Goal: Transaction & Acquisition: Purchase product/service

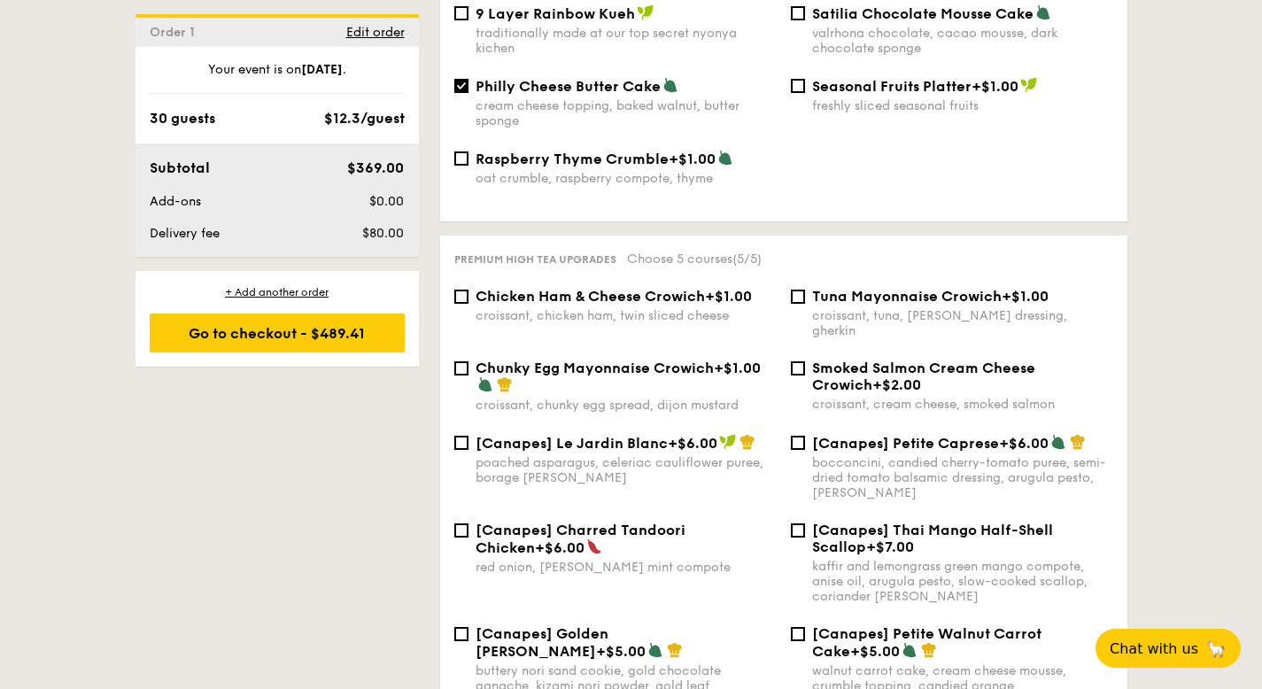
scroll to position [2116, 0]
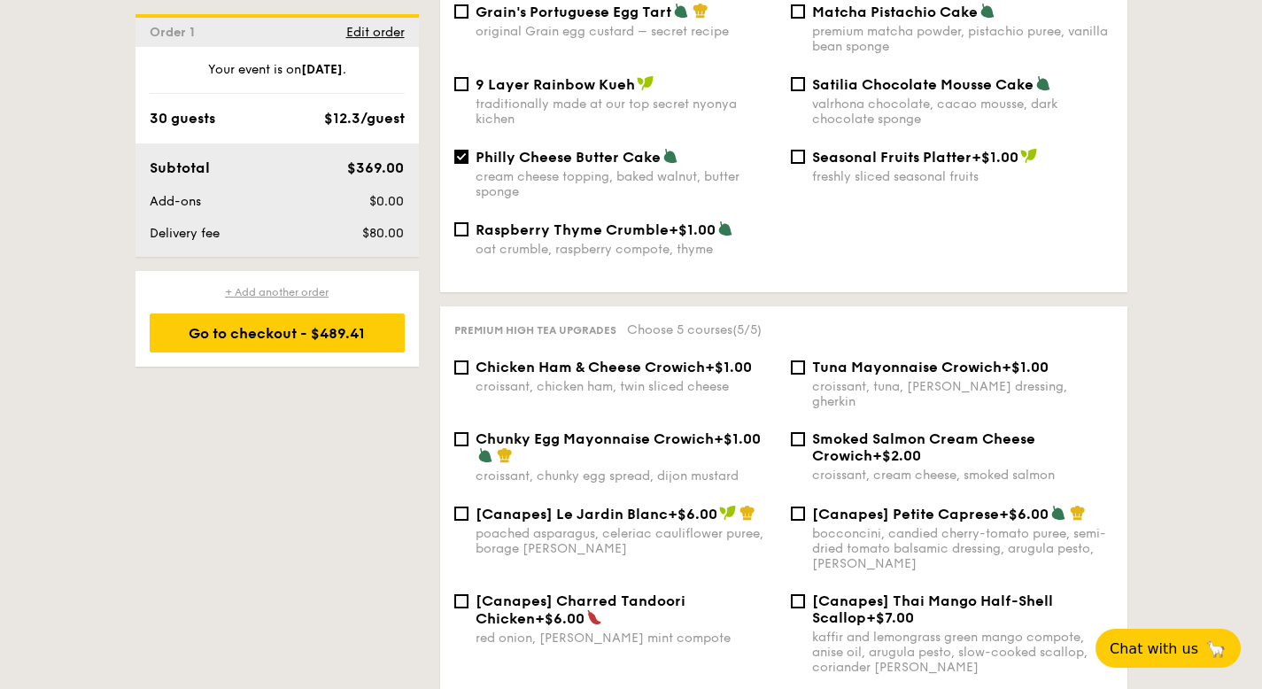
click at [291, 291] on div "+ Add another order" at bounding box center [277, 292] width 255 height 14
checkbox input "false"
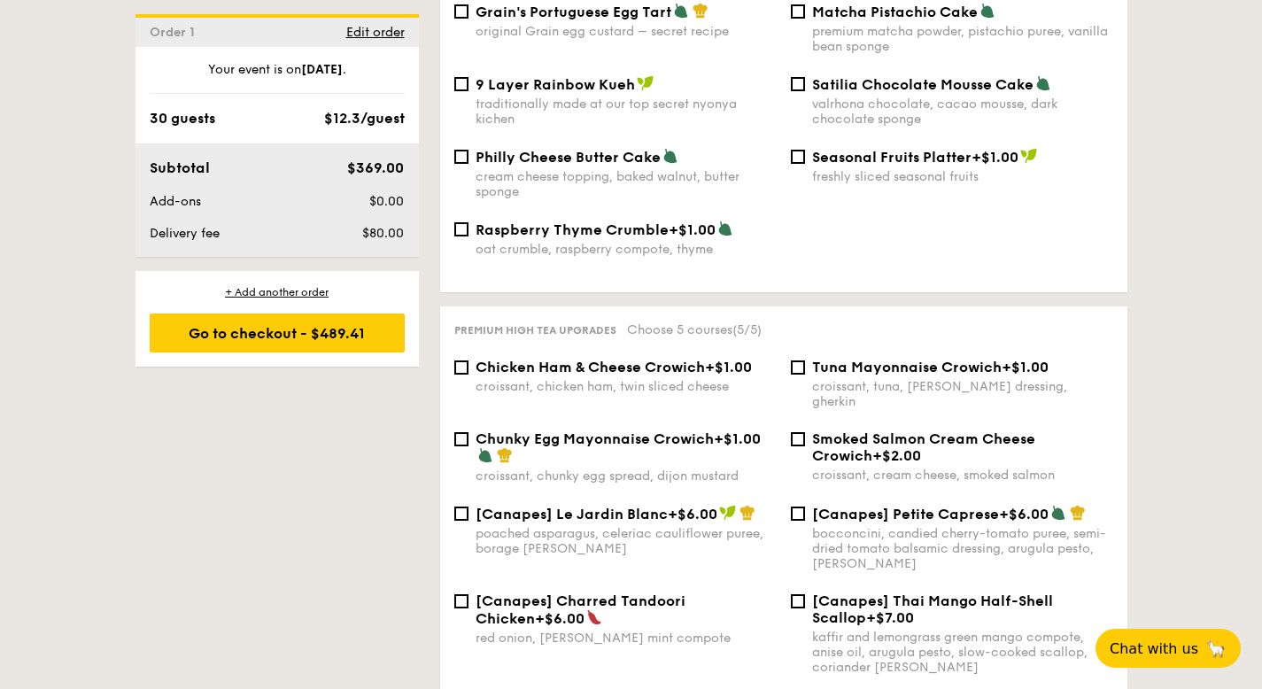
checkbox input "false"
radio input "true"
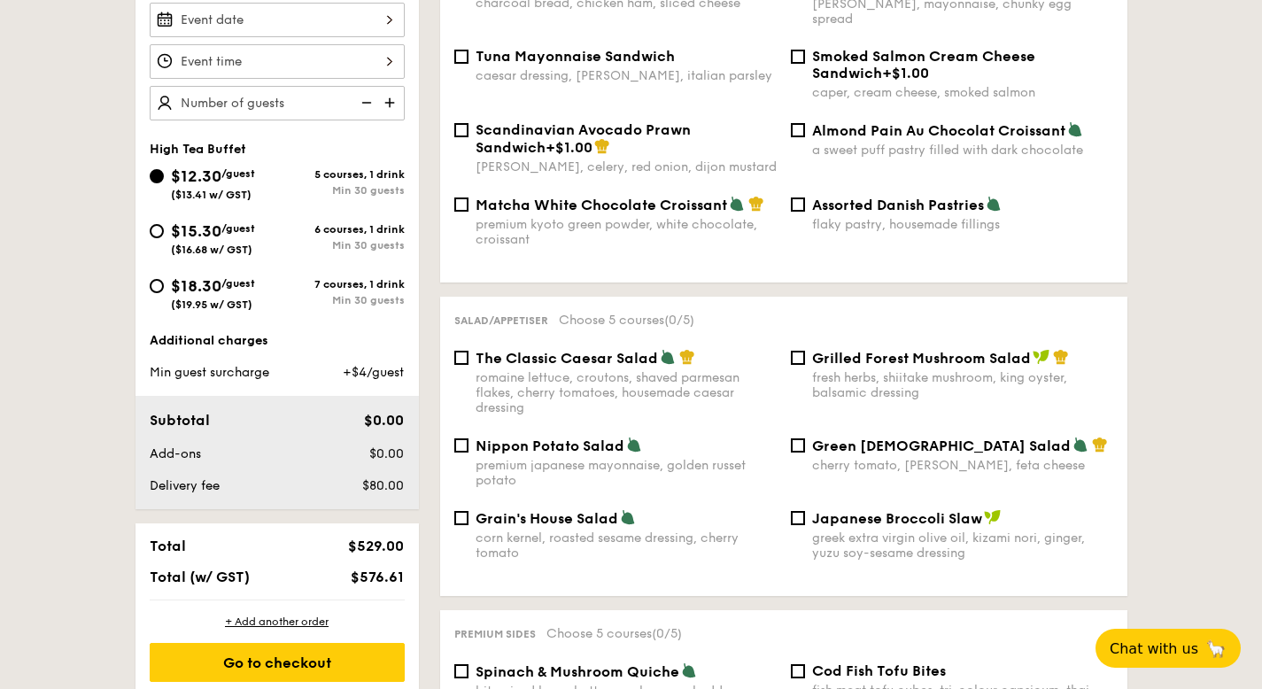
scroll to position [541, 0]
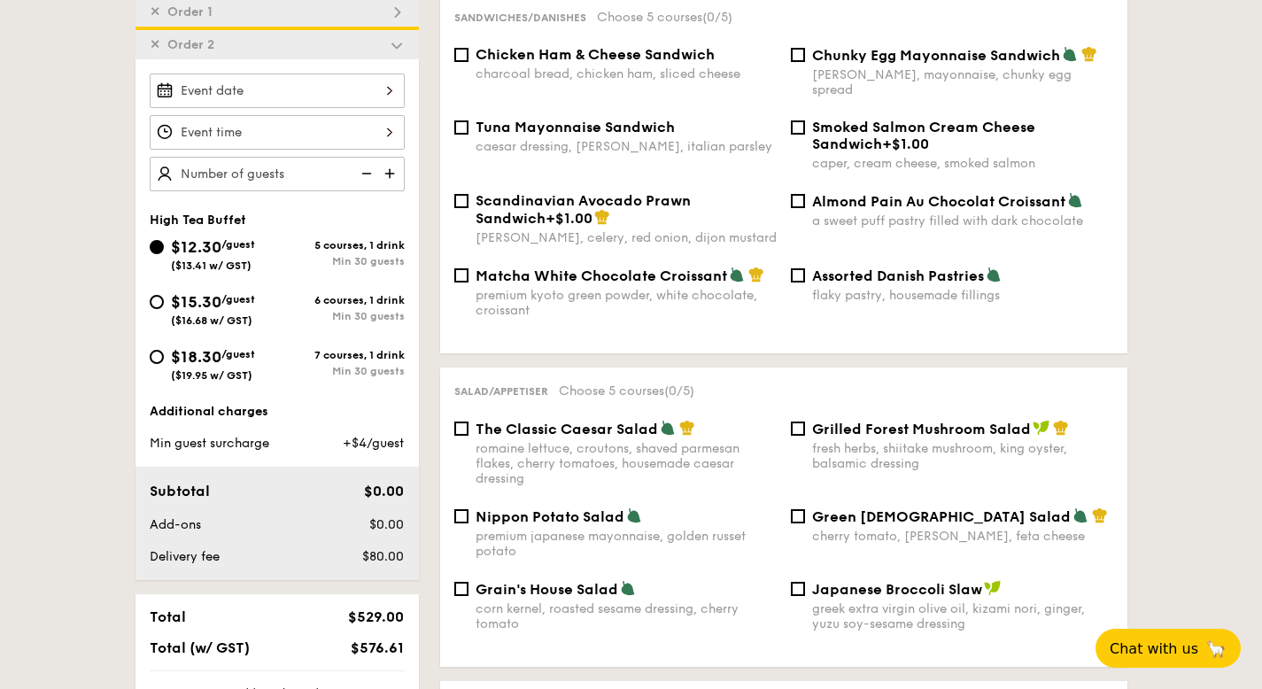
click at [153, 37] on span "✕" at bounding box center [155, 44] width 11 height 15
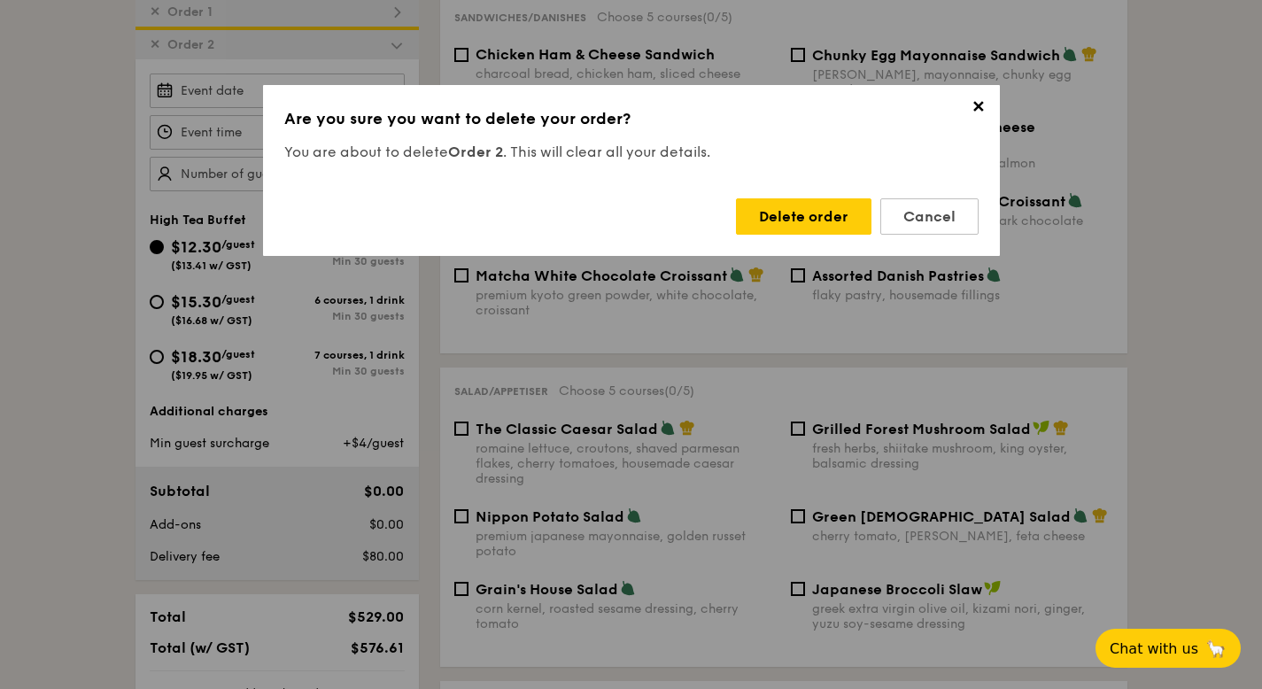
click at [822, 197] on div "Delete order Cancel" at bounding box center [631, 209] width 694 height 50
click at [832, 213] on div "Delete order" at bounding box center [804, 216] width 136 height 36
checkbox input "true"
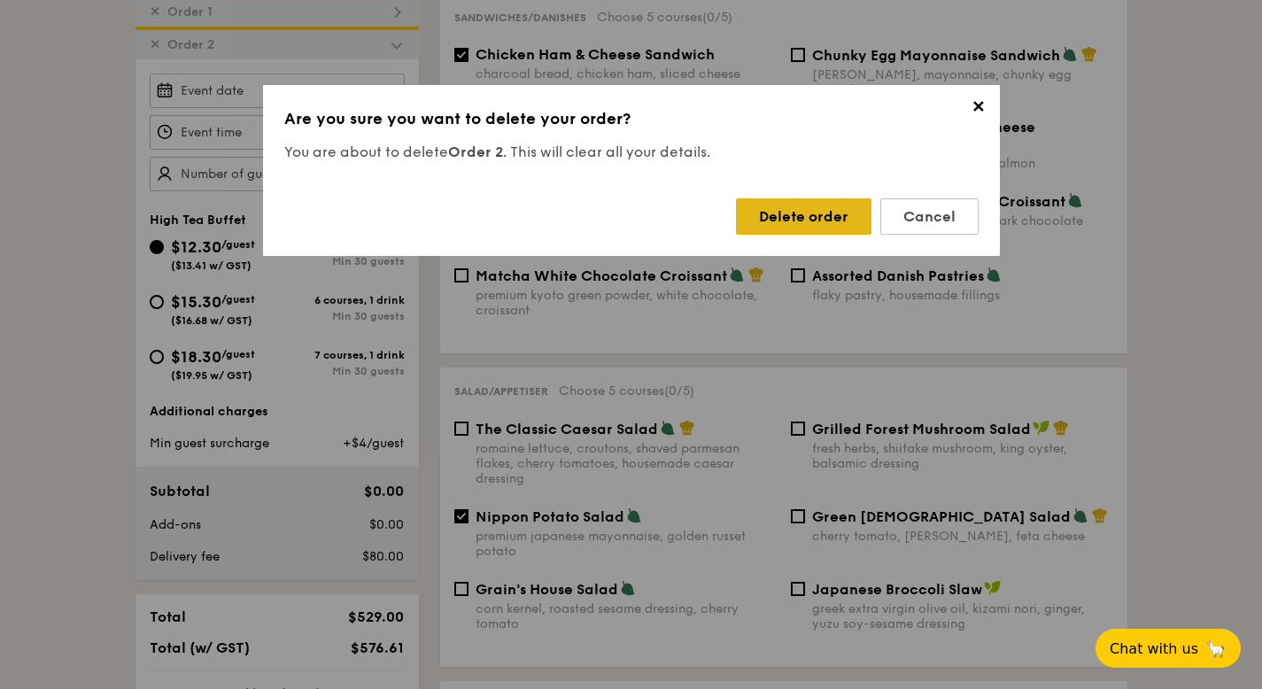
checkbox input "true"
radio input "false"
radio input "true"
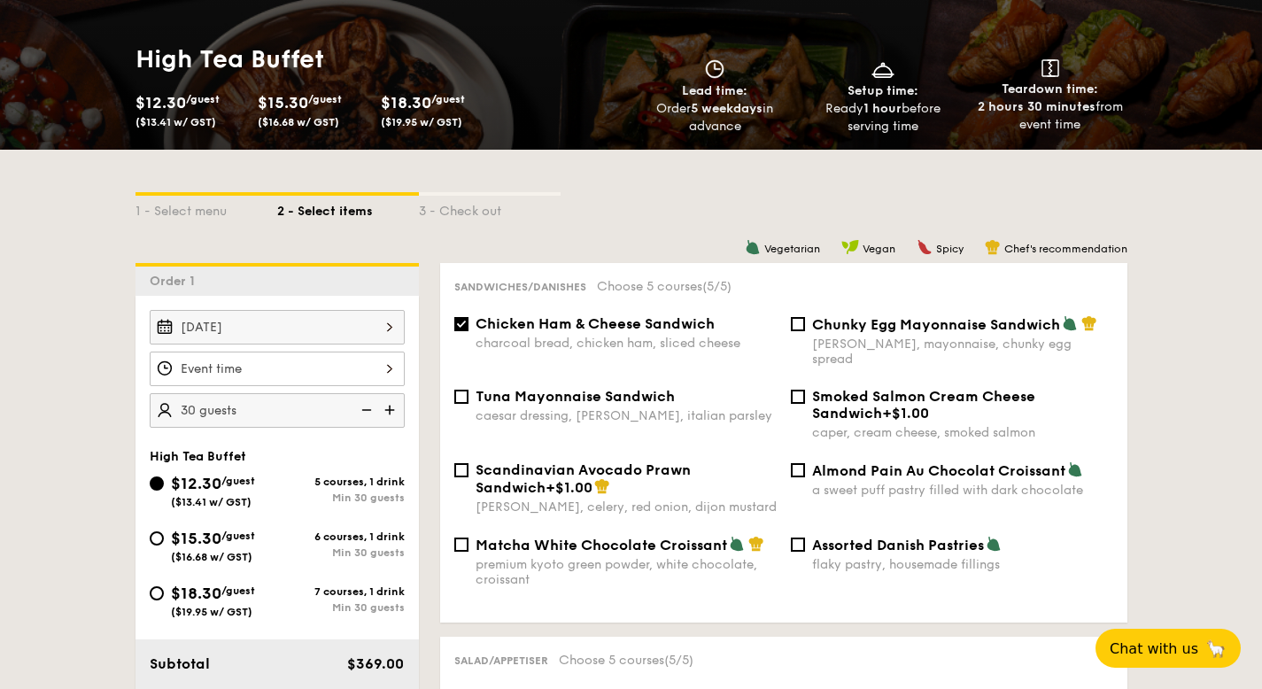
scroll to position [0, 0]
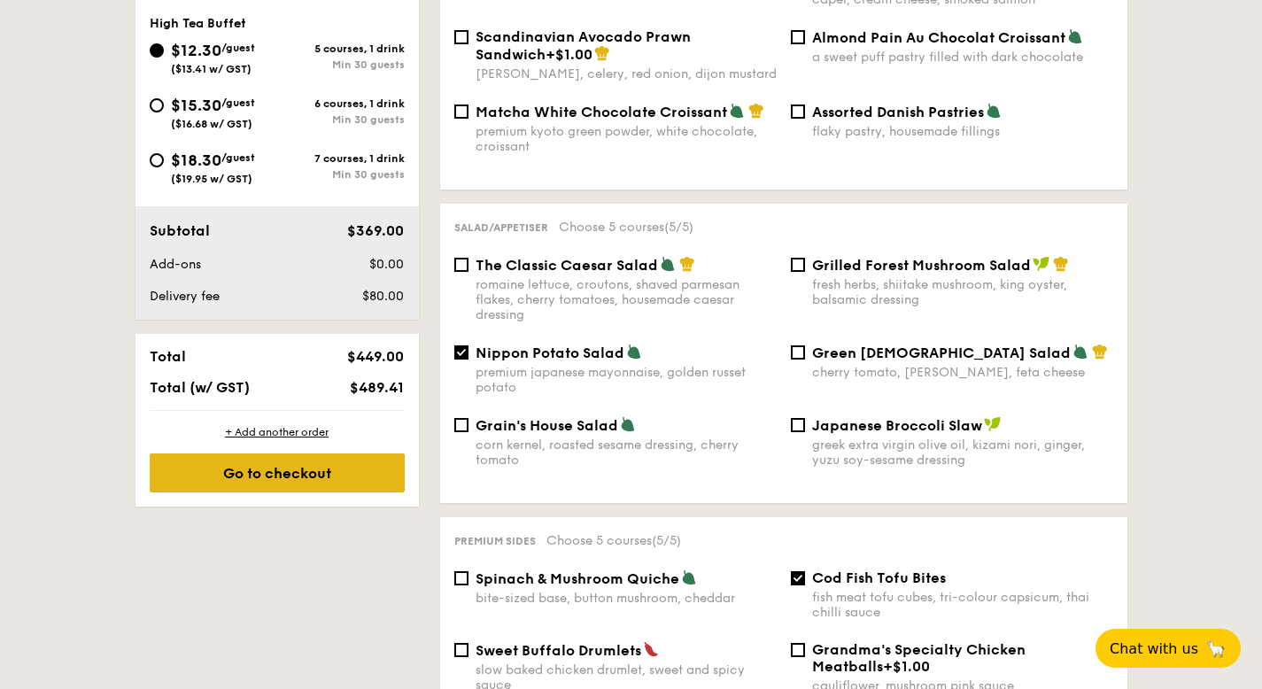
click at [283, 480] on div "Go to checkout" at bounding box center [277, 472] width 255 height 39
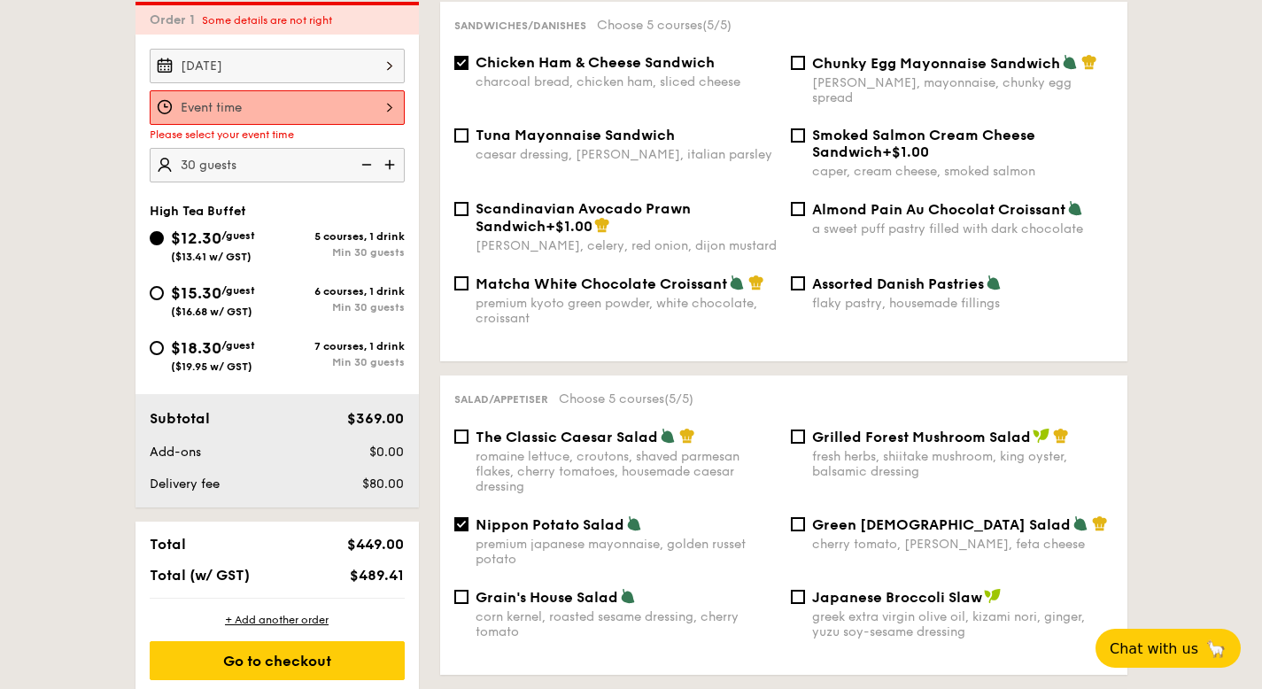
scroll to position [508, 0]
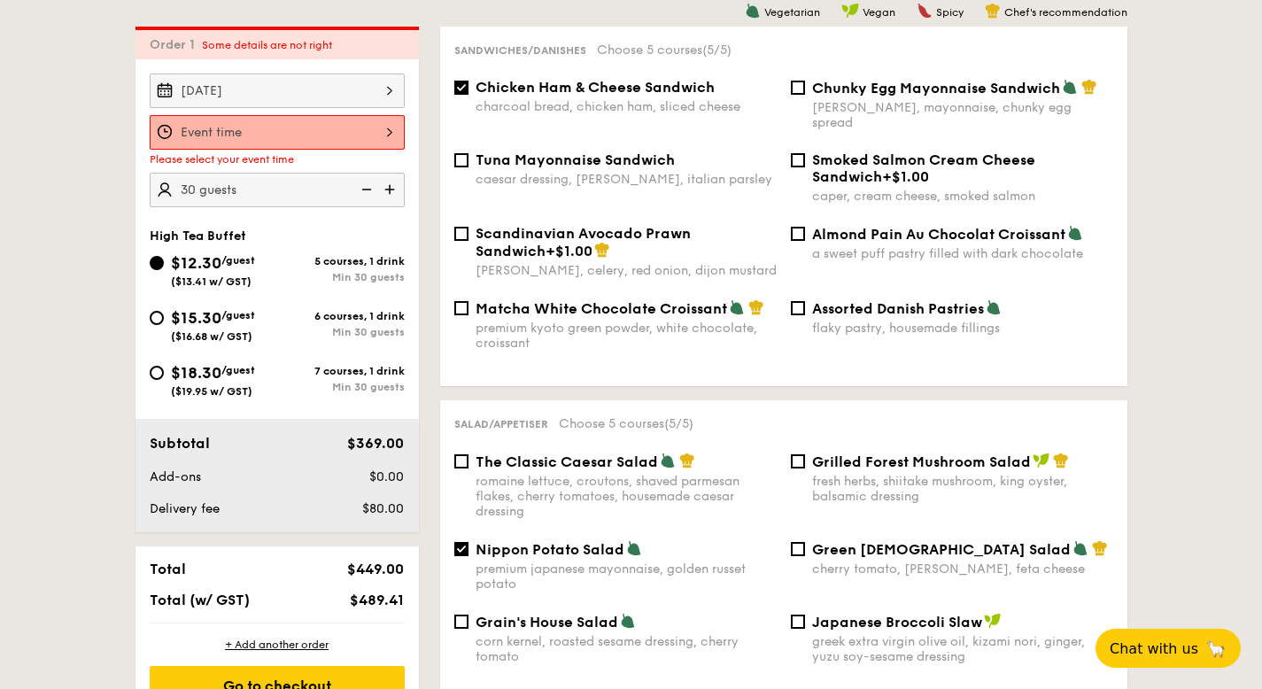
click at [273, 136] on div at bounding box center [277, 132] width 255 height 35
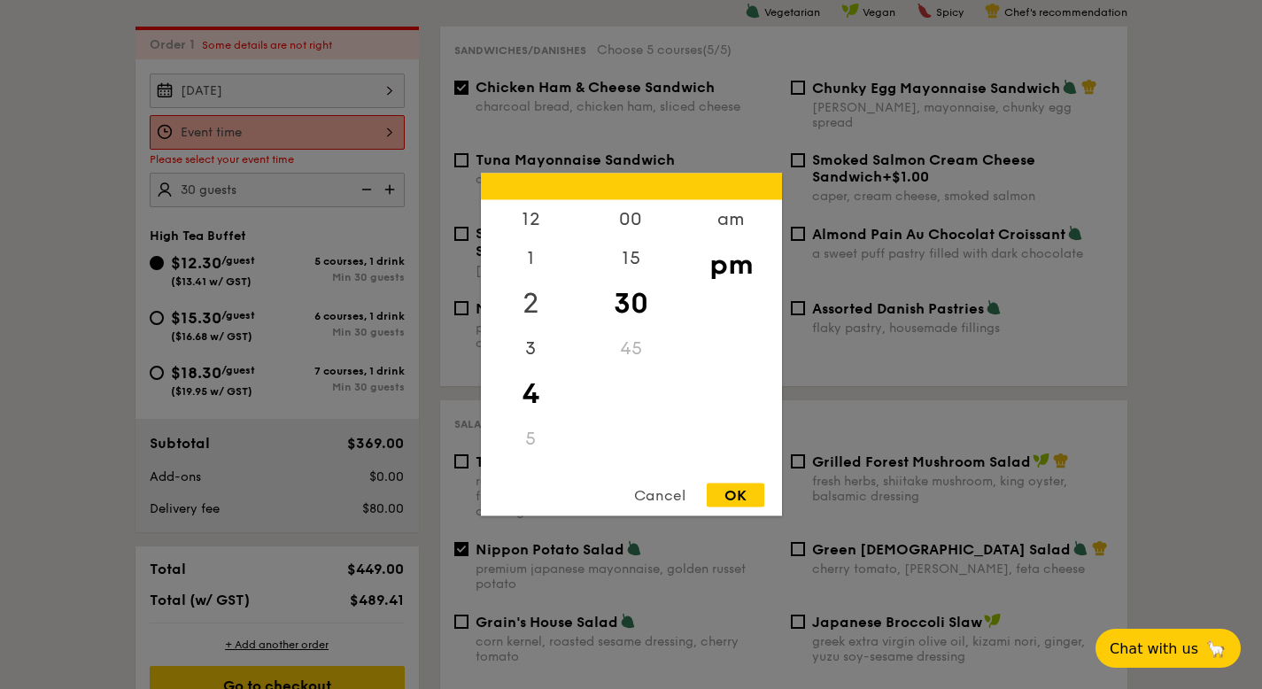
click at [527, 298] on div "2" at bounding box center [531, 303] width 100 height 51
click at [633, 223] on div "00" at bounding box center [631, 225] width 100 height 51
click at [748, 490] on div "OK" at bounding box center [736, 496] width 58 height 24
type input "2:00PM"
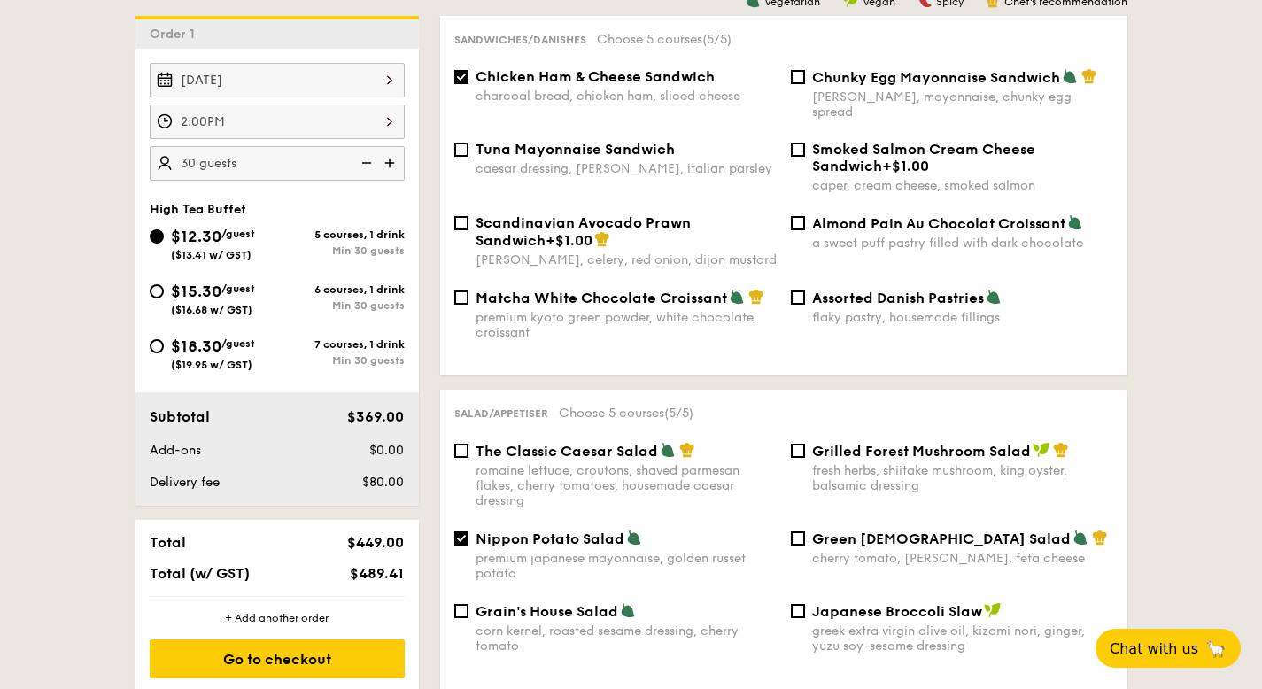
scroll to position [662, 0]
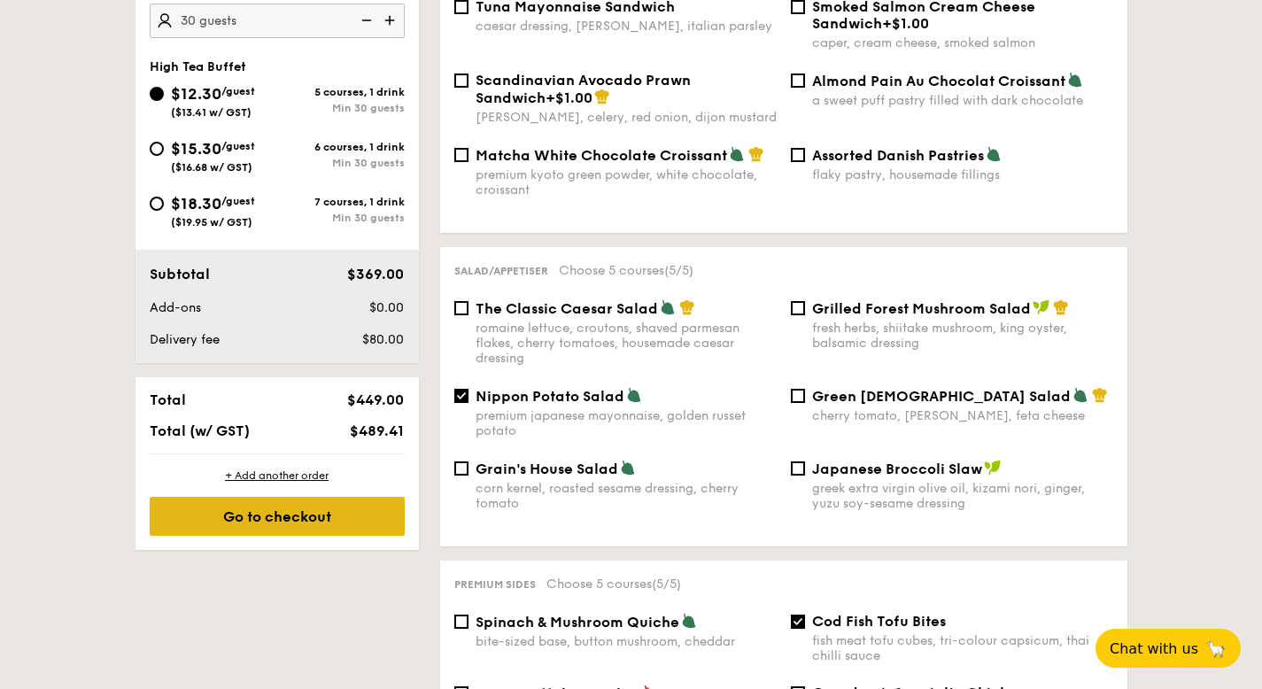
click at [291, 523] on div "Go to checkout" at bounding box center [277, 516] width 255 height 39
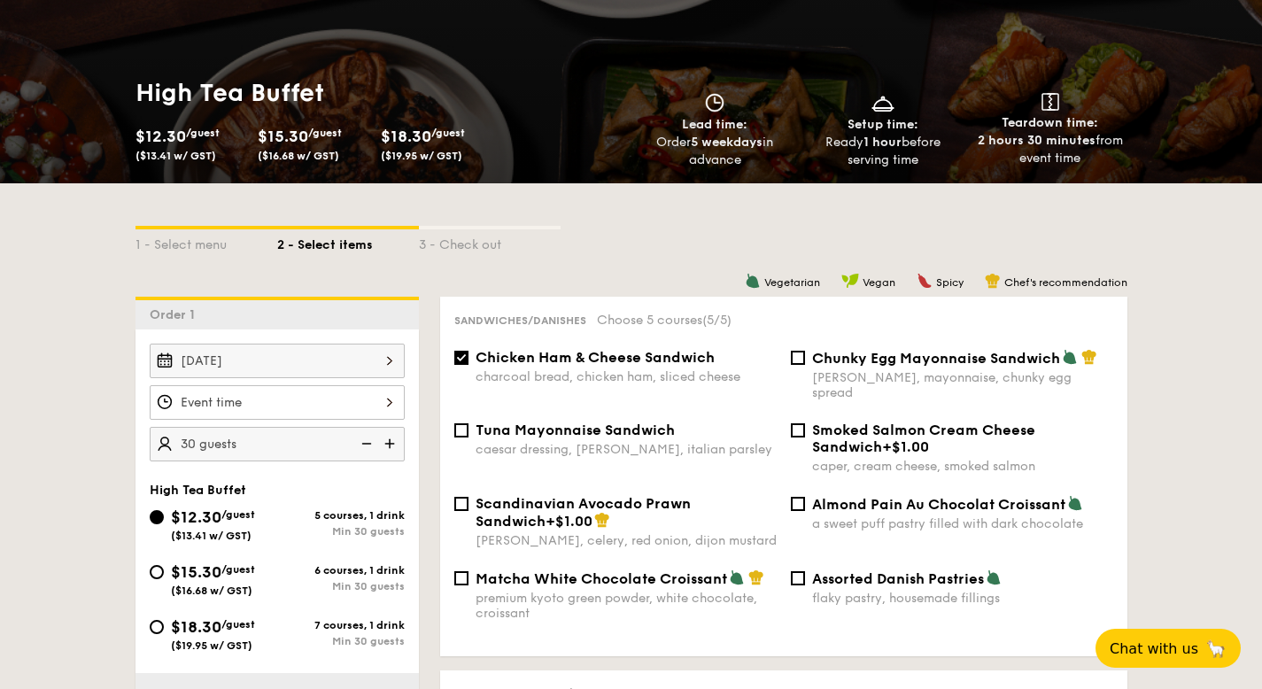
scroll to position [569, 0]
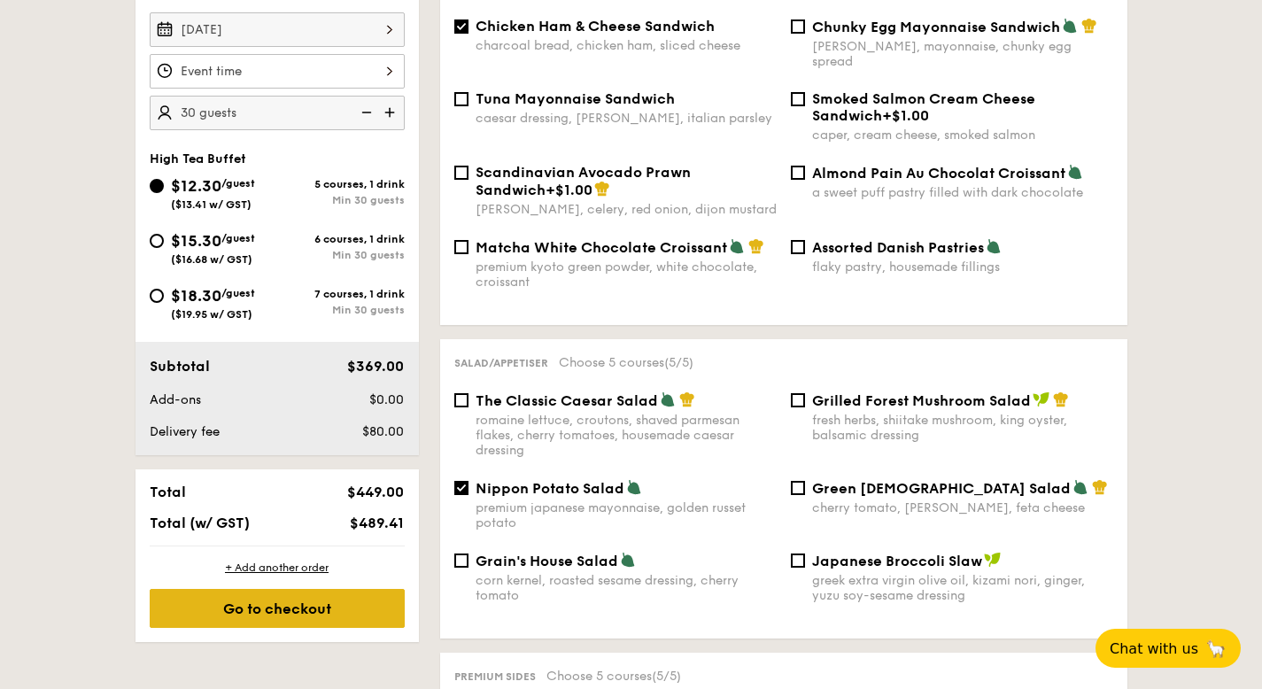
click at [319, 595] on div "Go to checkout" at bounding box center [277, 608] width 255 height 39
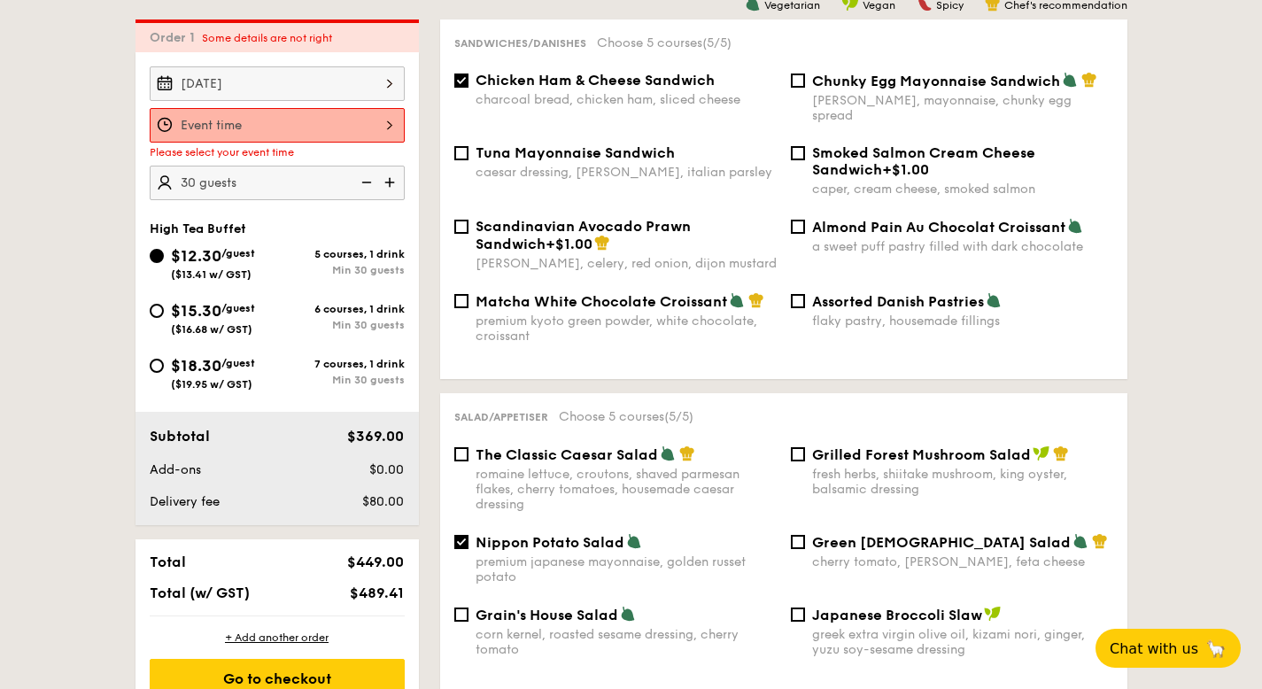
scroll to position [508, 0]
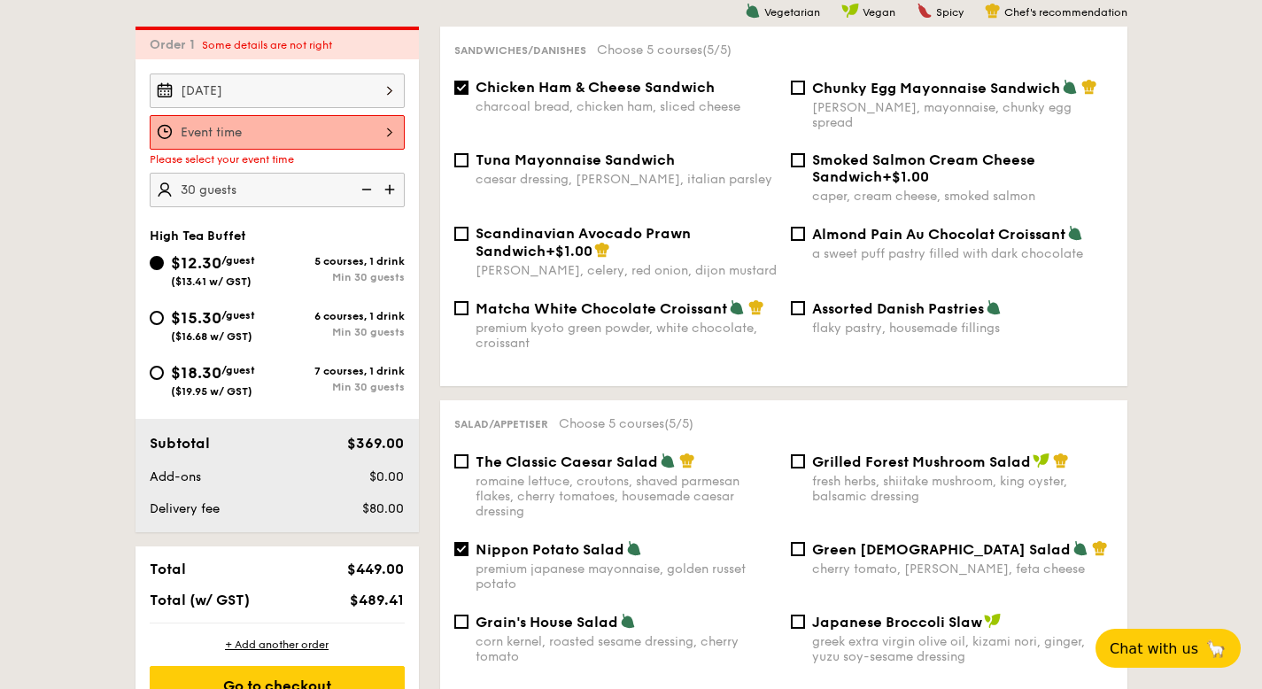
click at [252, 121] on div at bounding box center [277, 132] width 255 height 35
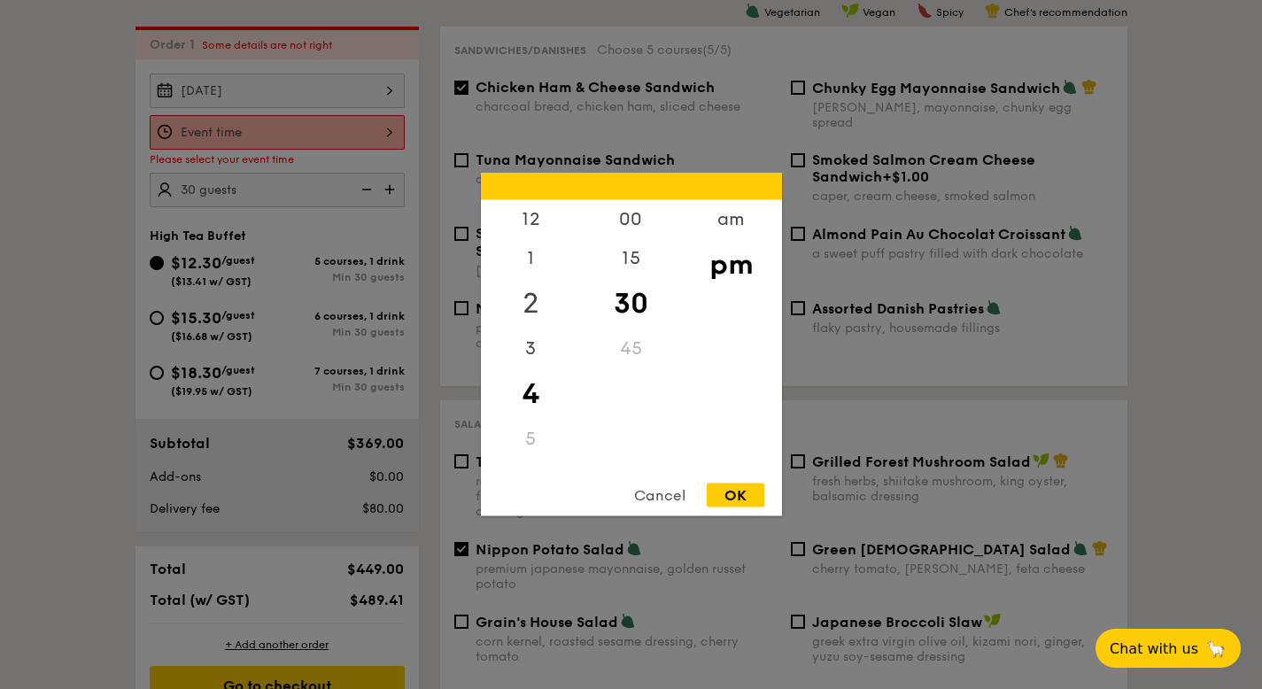
click at [531, 298] on div "2" at bounding box center [531, 303] width 100 height 51
click at [617, 220] on div "00" at bounding box center [631, 225] width 100 height 51
click at [740, 489] on div "OK" at bounding box center [736, 496] width 58 height 24
type input "2:00PM"
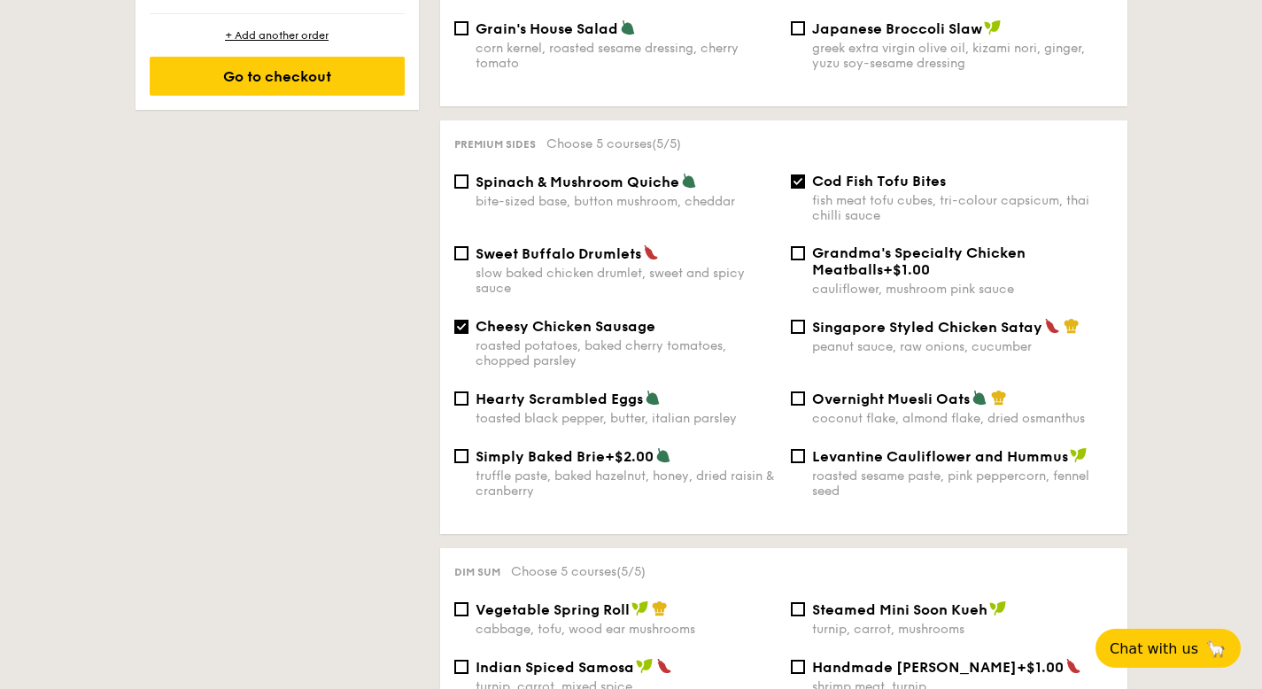
scroll to position [1104, 0]
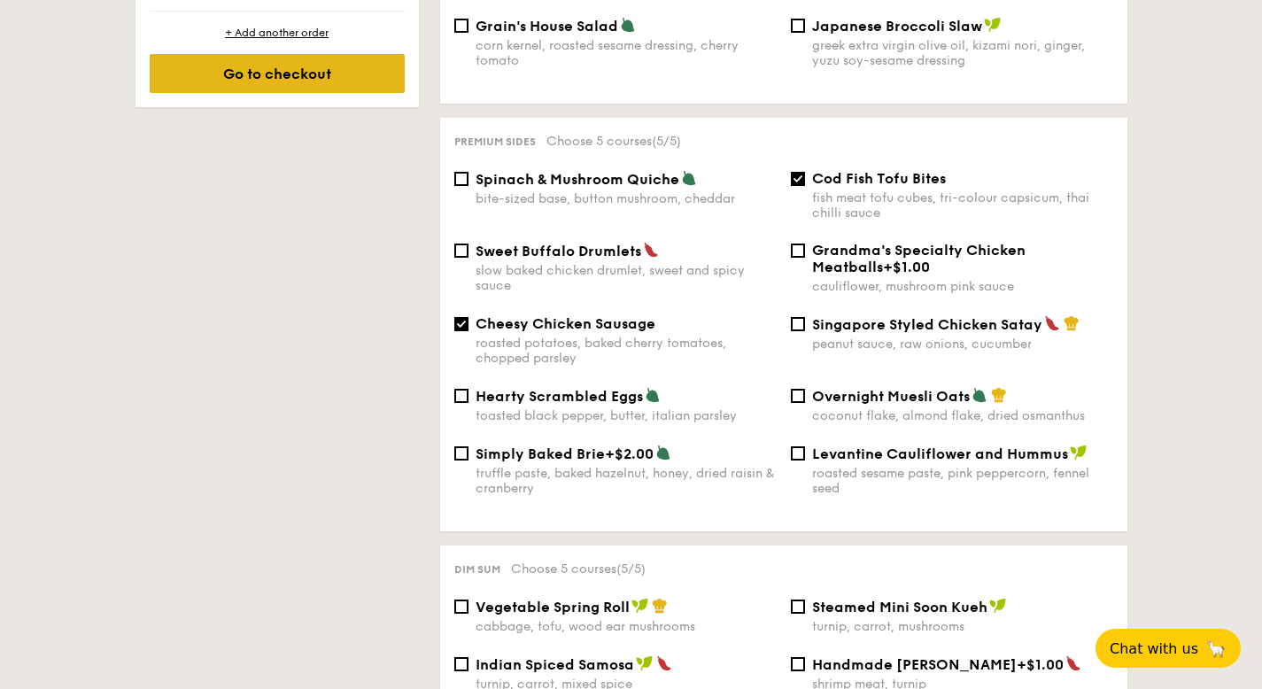
click at [366, 75] on div "Go to checkout" at bounding box center [277, 73] width 255 height 39
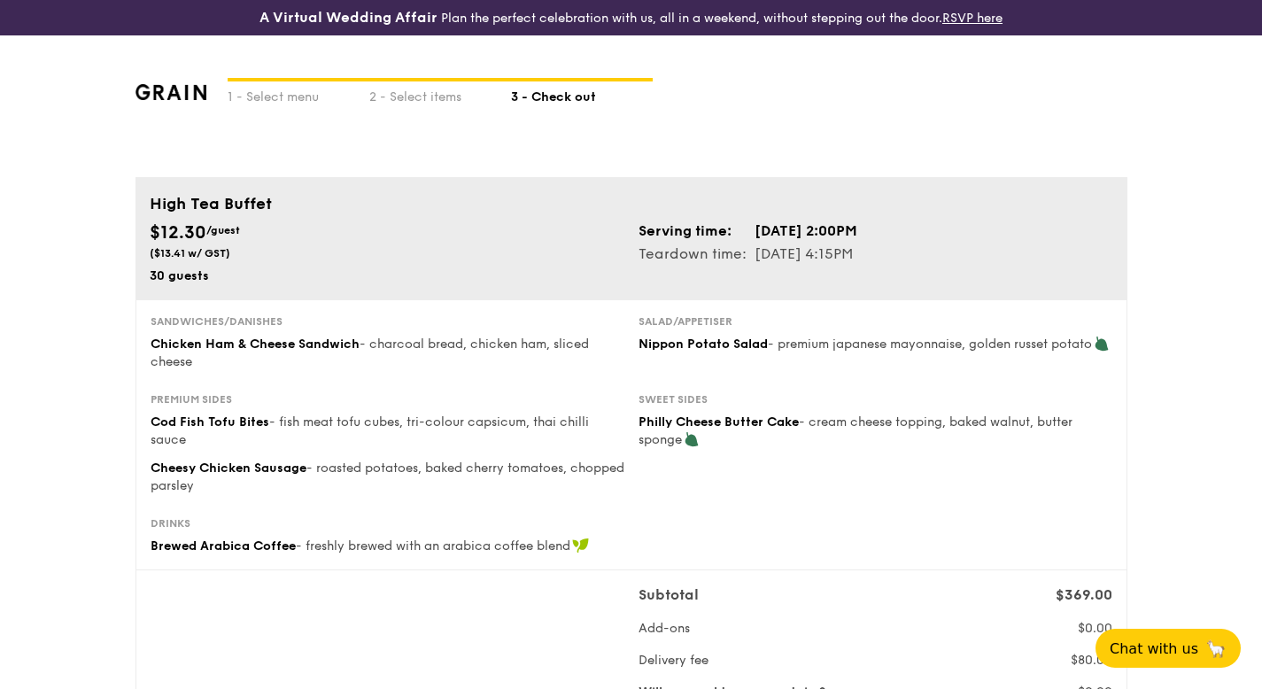
scroll to position [136, 0]
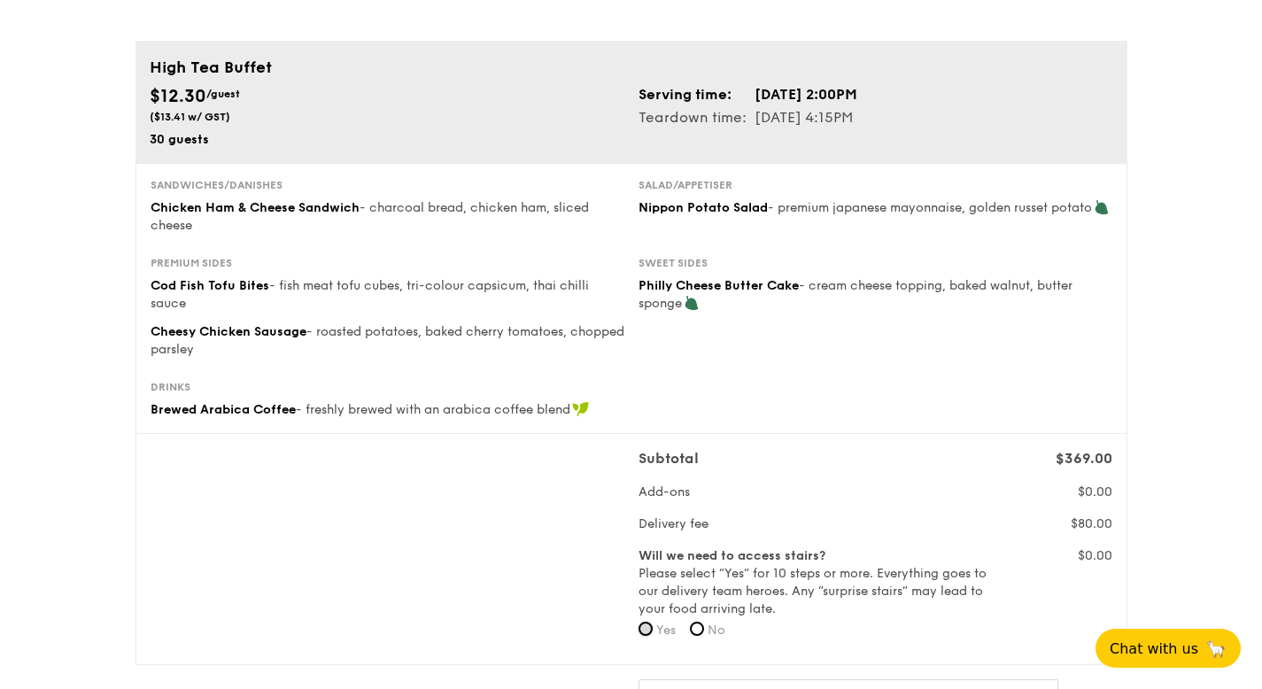
click at [644, 628] on input "Yes" at bounding box center [646, 629] width 14 height 14
radio input "true"
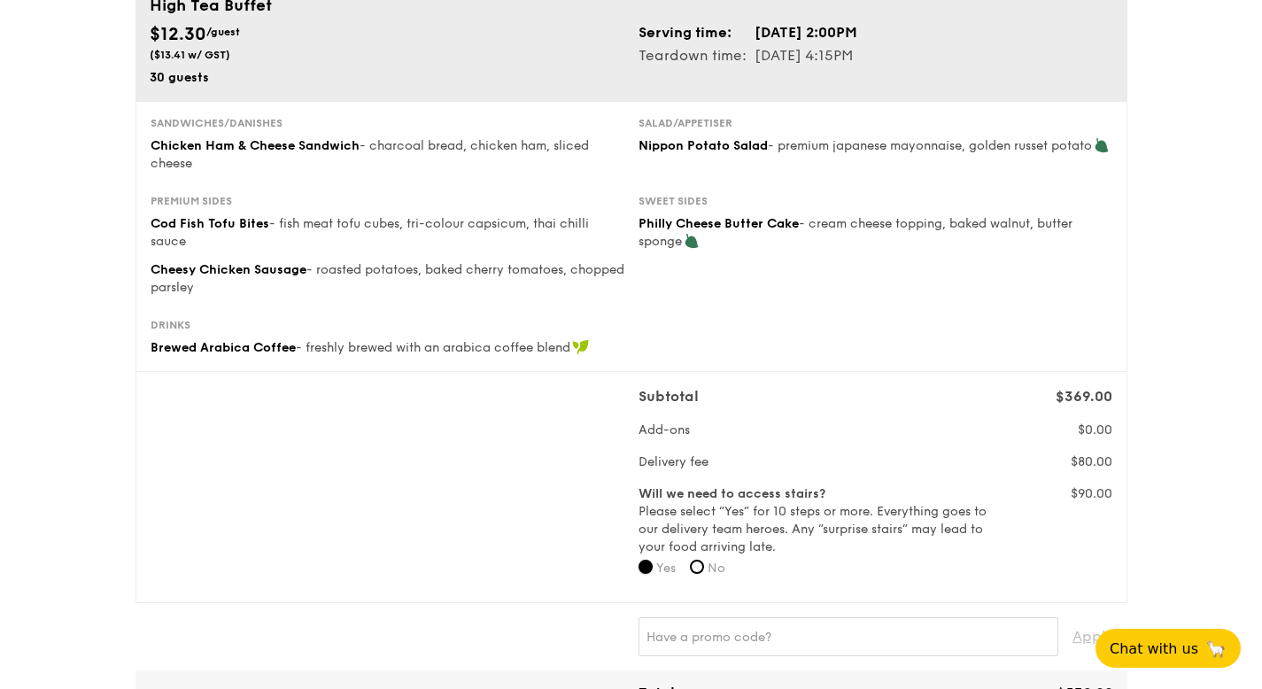
scroll to position [200, 0]
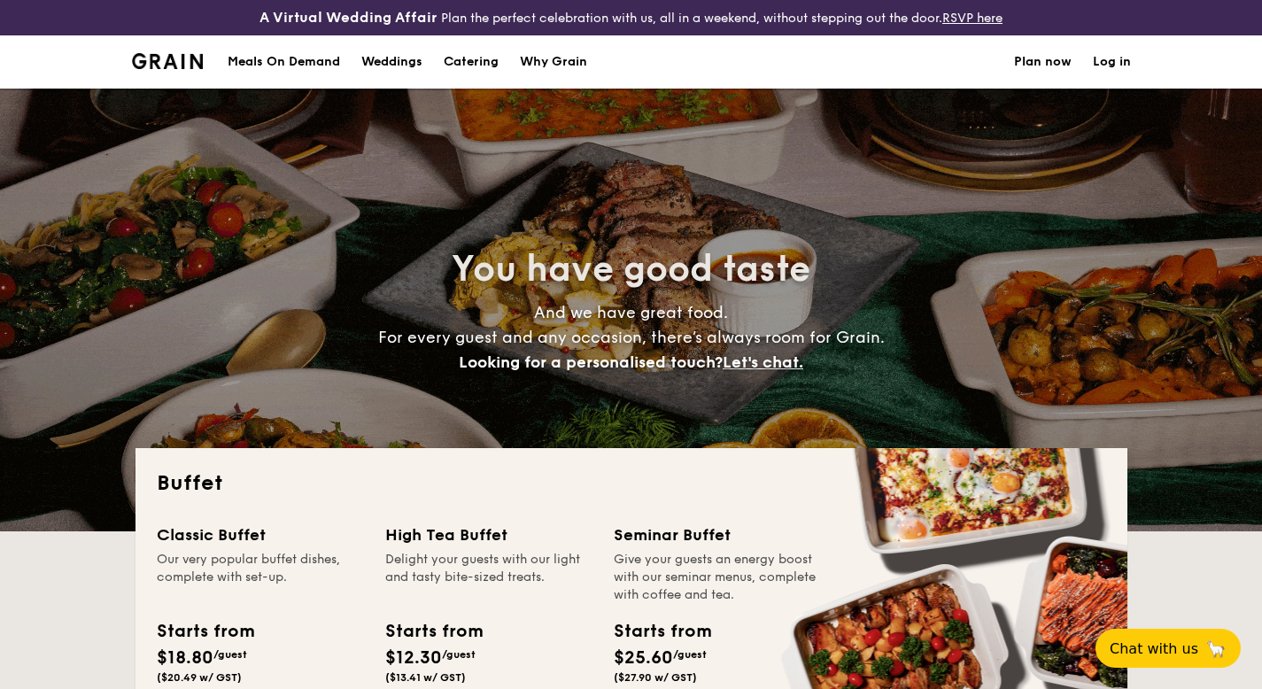
select select
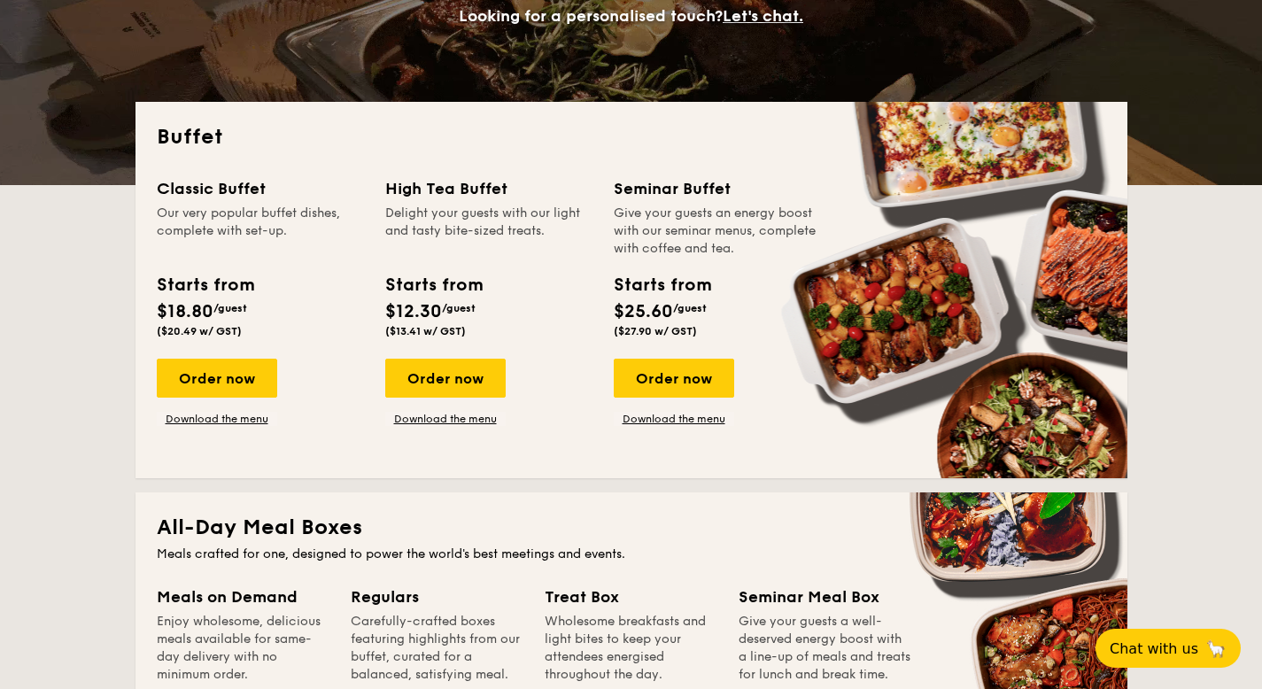
scroll to position [353, 0]
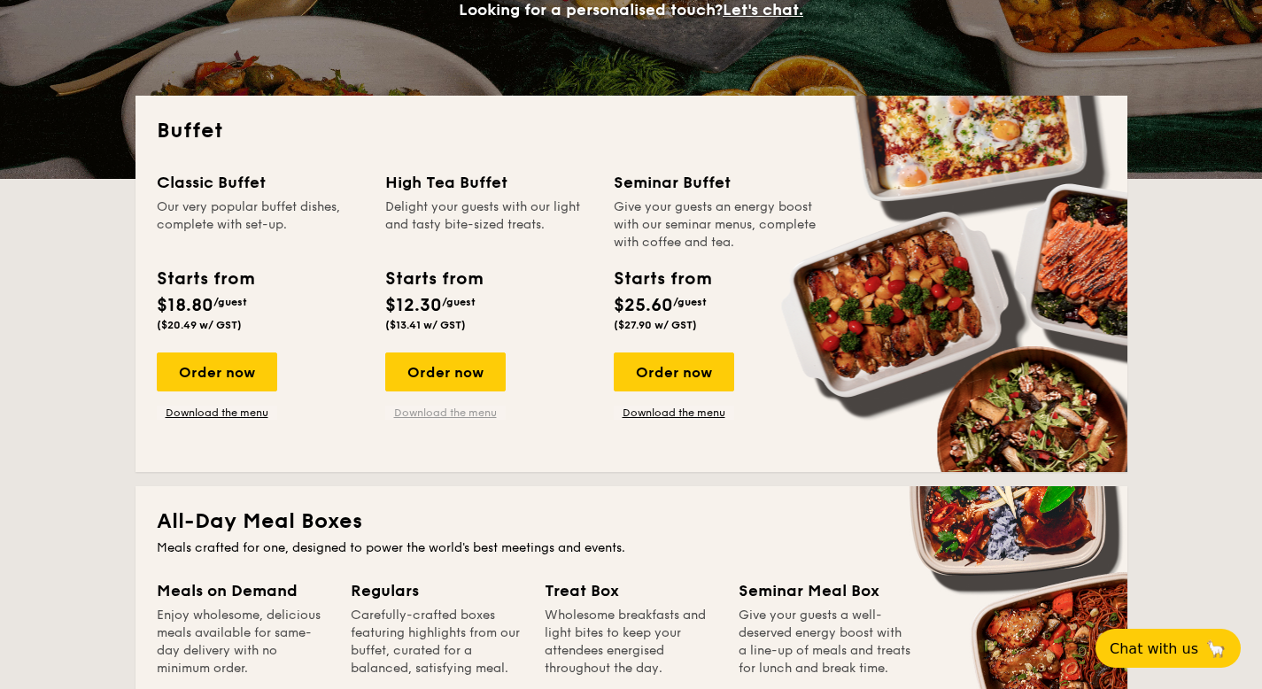
click at [470, 412] on link "Download the menu" at bounding box center [445, 413] width 120 height 14
